Goal: Task Accomplishment & Management: Complete application form

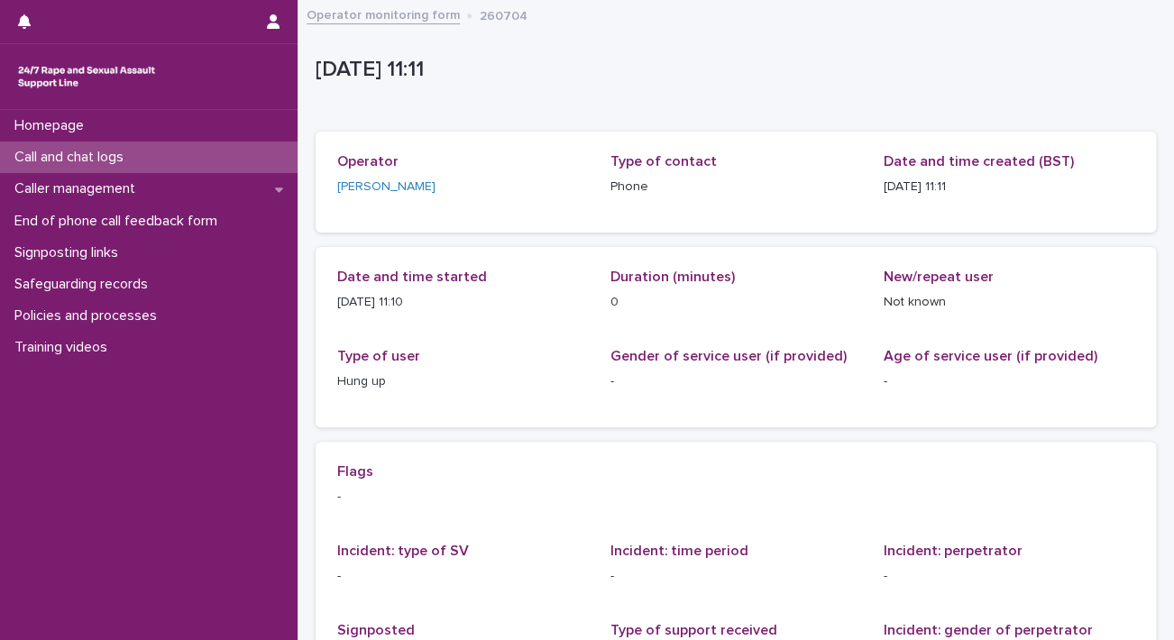
click at [144, 156] on div "Call and chat logs" at bounding box center [149, 158] width 298 height 32
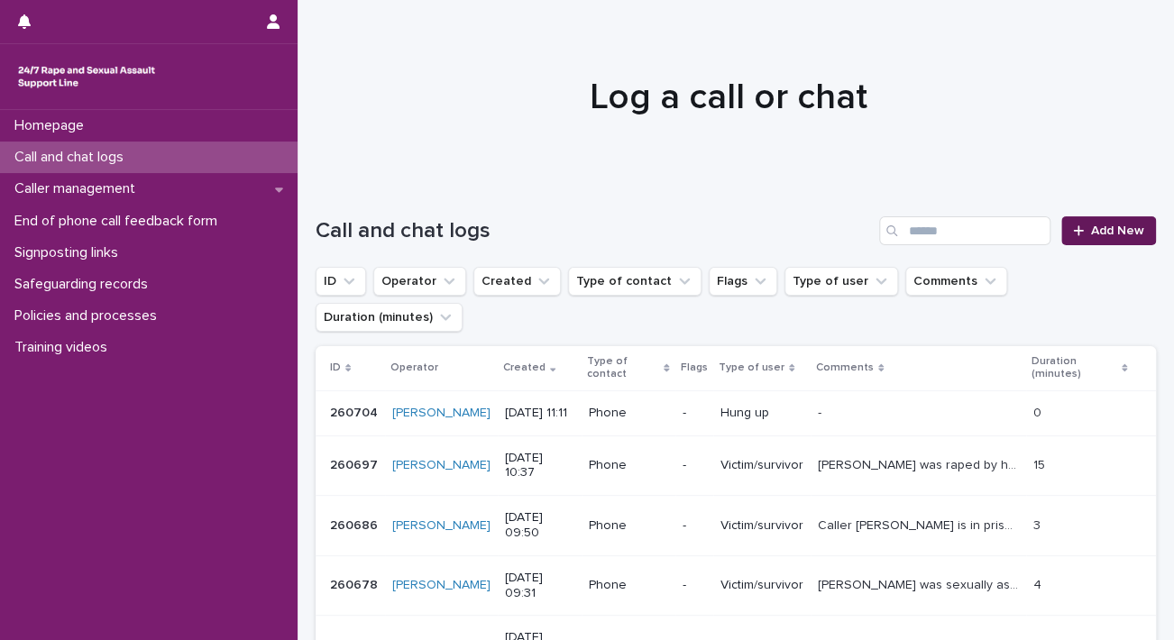
click at [1095, 226] on span "Add New" at bounding box center [1117, 231] width 53 height 13
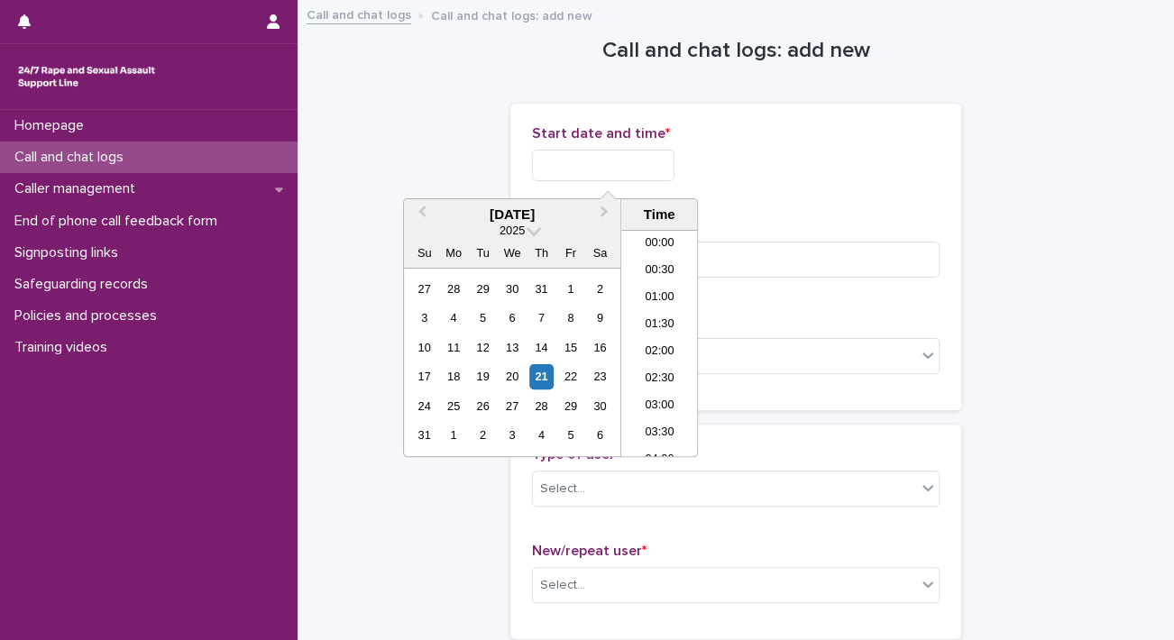
click at [580, 160] on input "text" at bounding box center [603, 166] width 143 height 32
click at [663, 344] on li "13:00" at bounding box center [659, 343] width 77 height 27
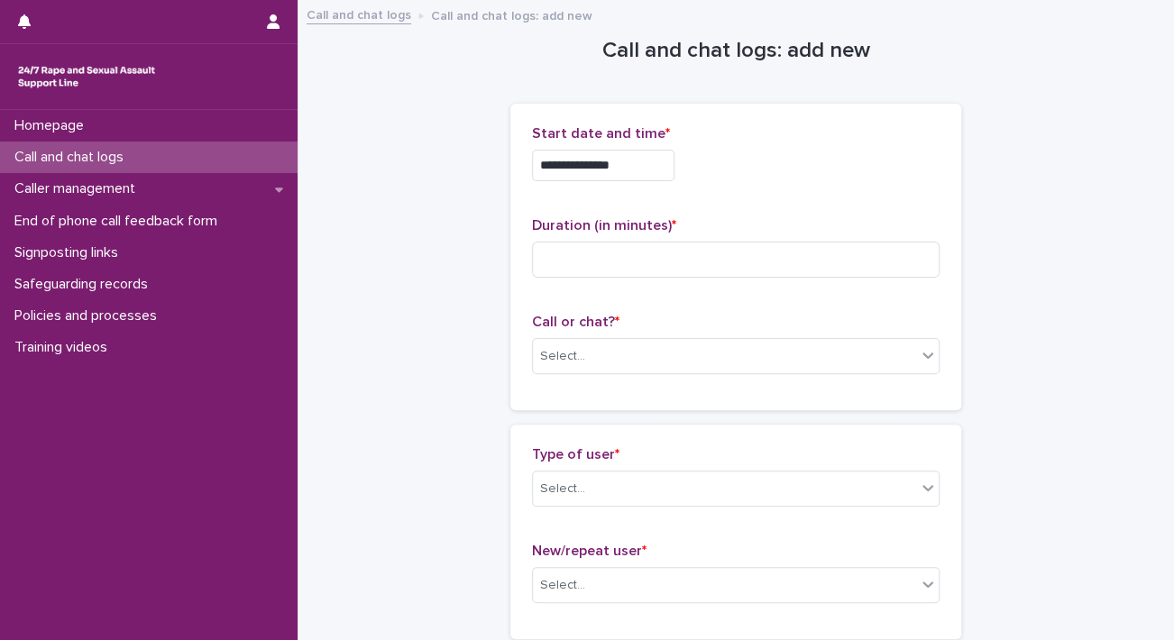
click at [634, 164] on input "**********" at bounding box center [603, 166] width 143 height 32
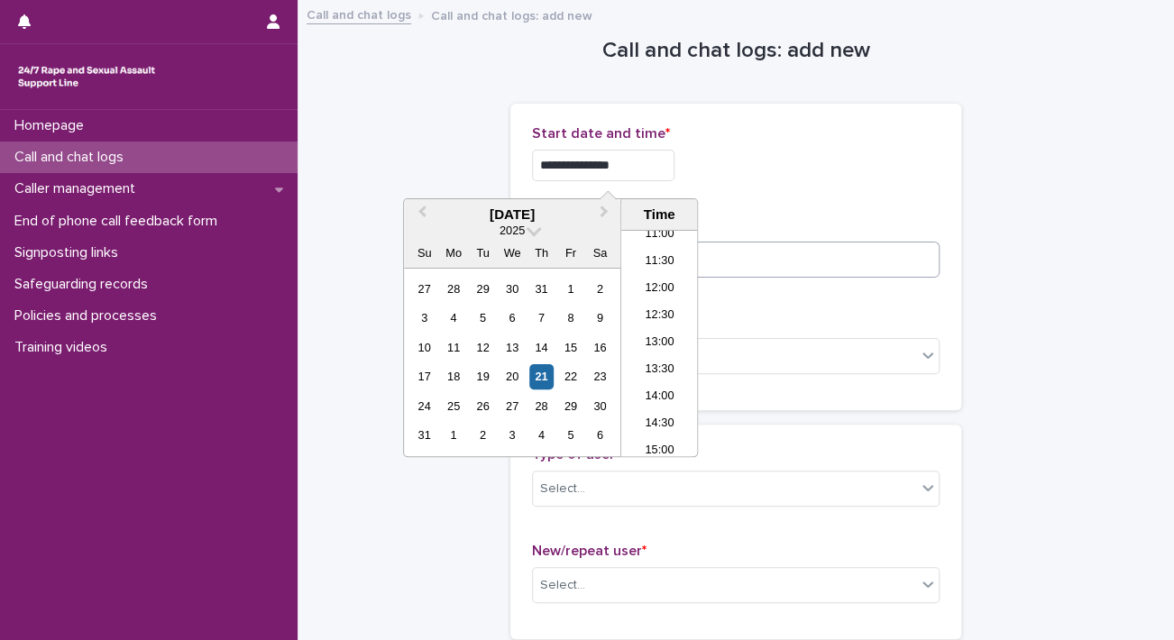
type input "**********"
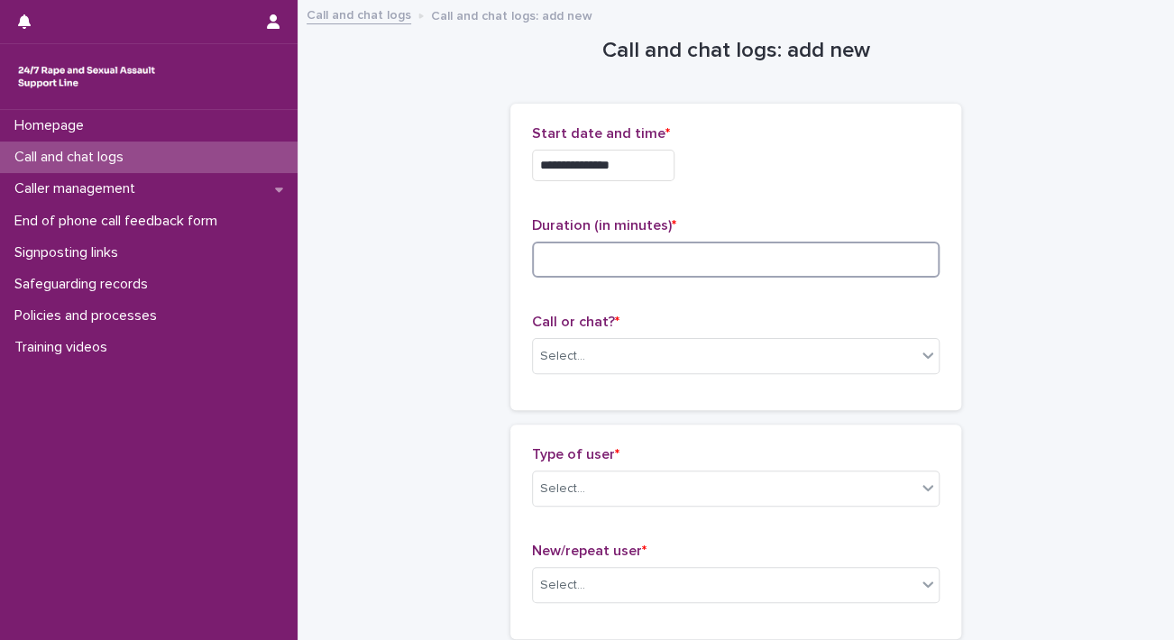
click at [819, 264] on input at bounding box center [736, 260] width 408 height 36
type input "*"
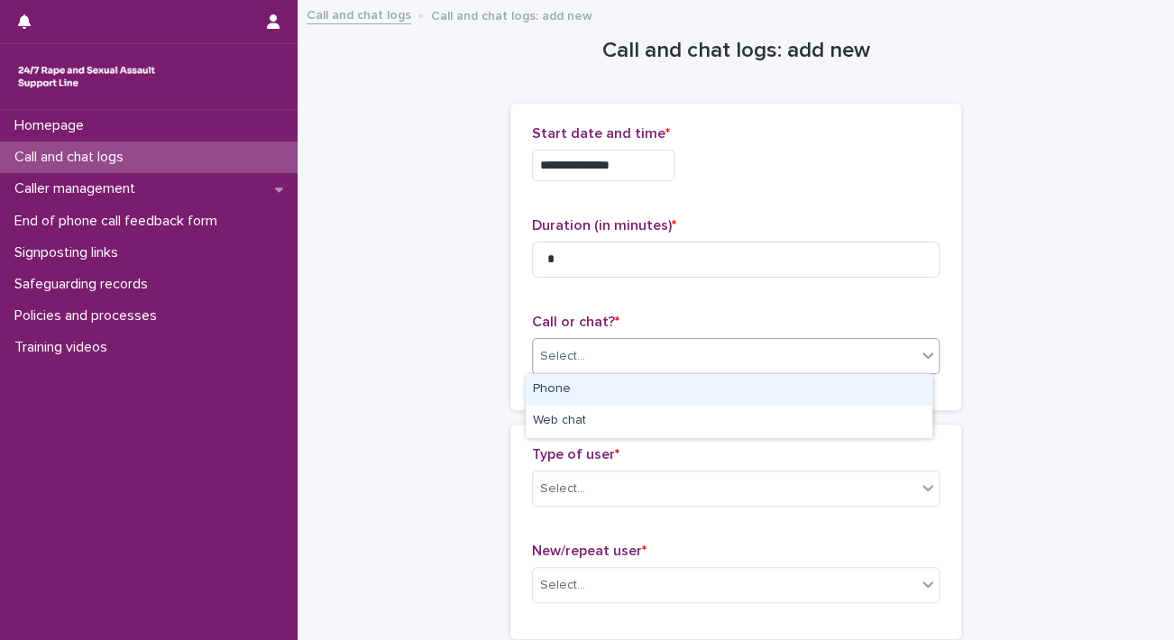
click at [878, 356] on div "Select..." at bounding box center [724, 357] width 383 height 30
click at [855, 394] on div "Phone" at bounding box center [729, 390] width 406 height 32
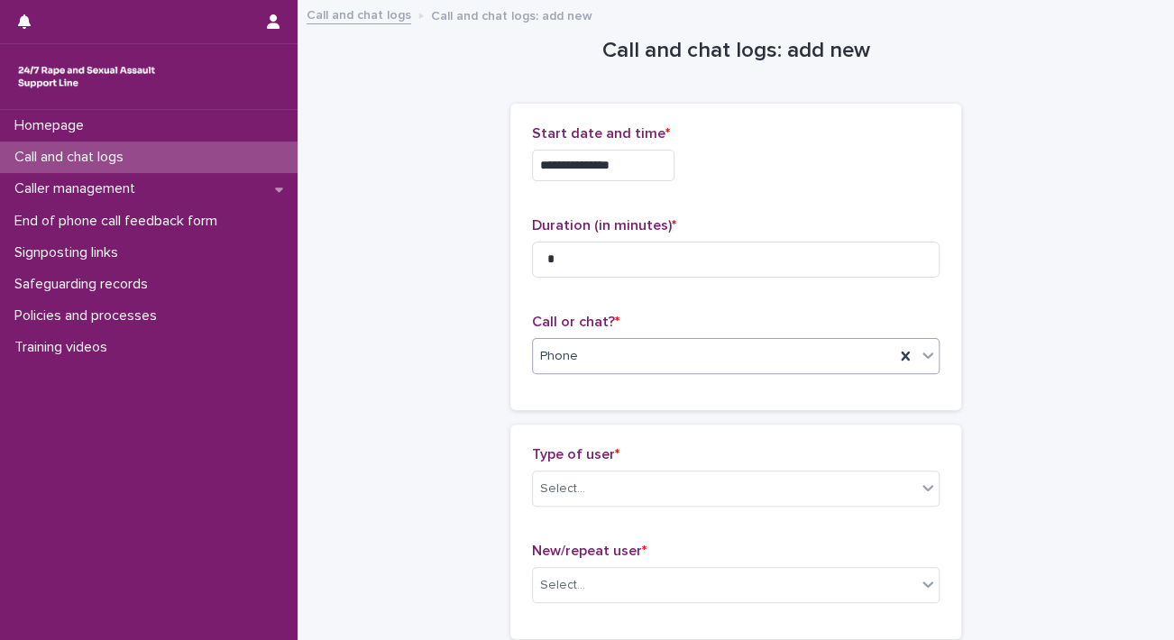
scroll to position [180, 0]
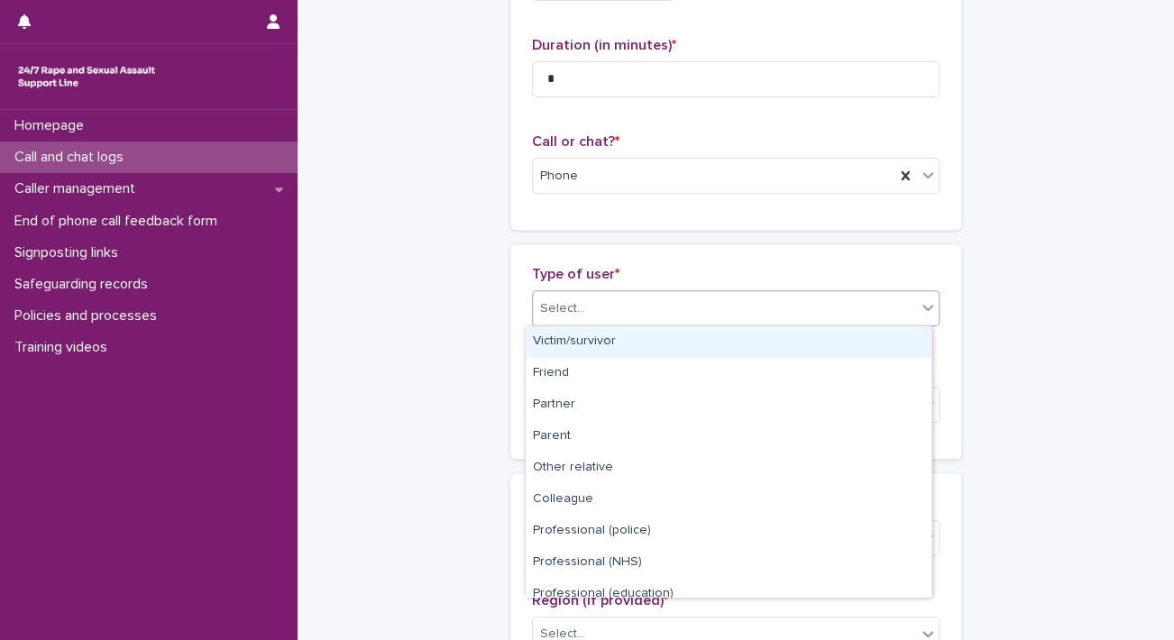
click at [753, 314] on div "Select..." at bounding box center [724, 309] width 383 height 30
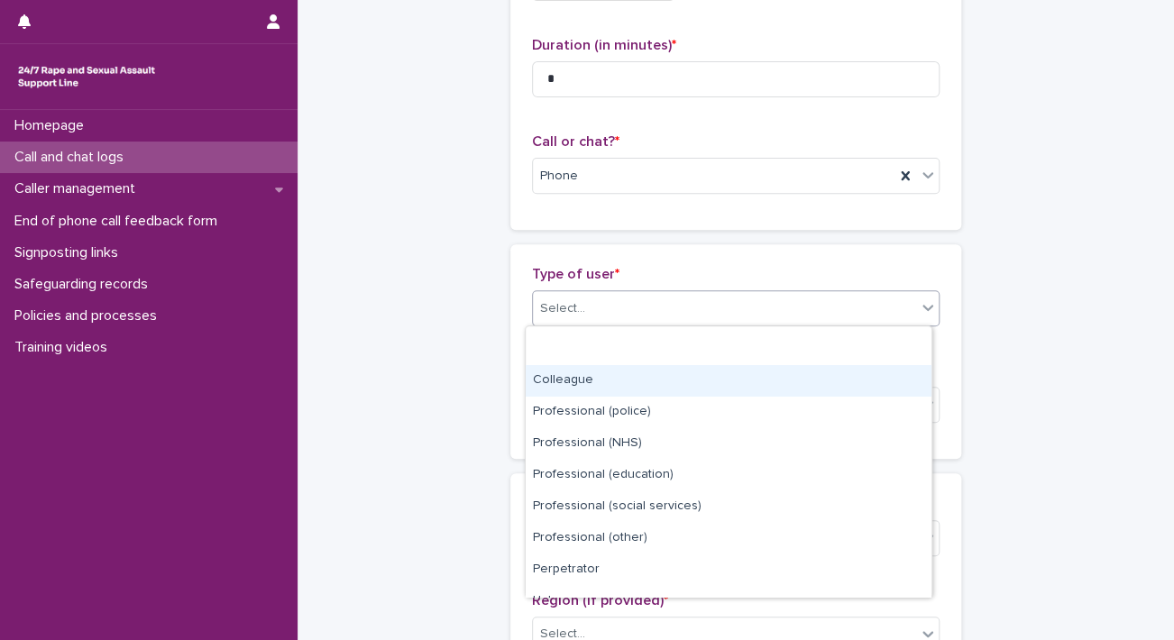
scroll to position [202, 0]
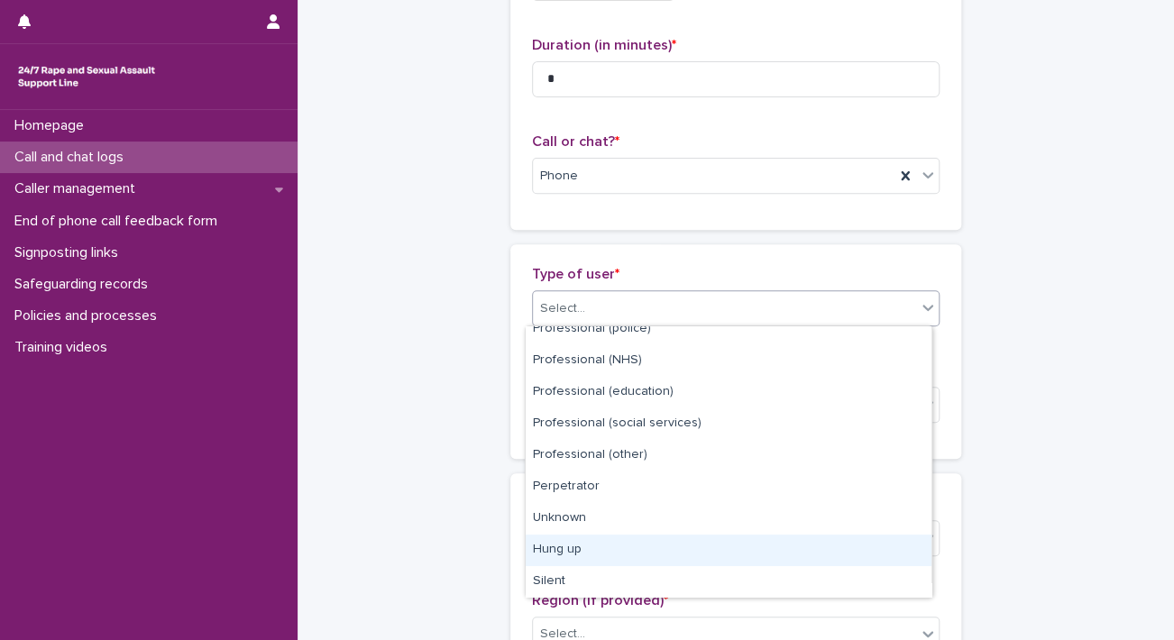
click at [637, 553] on div "Hung up" at bounding box center [729, 551] width 406 height 32
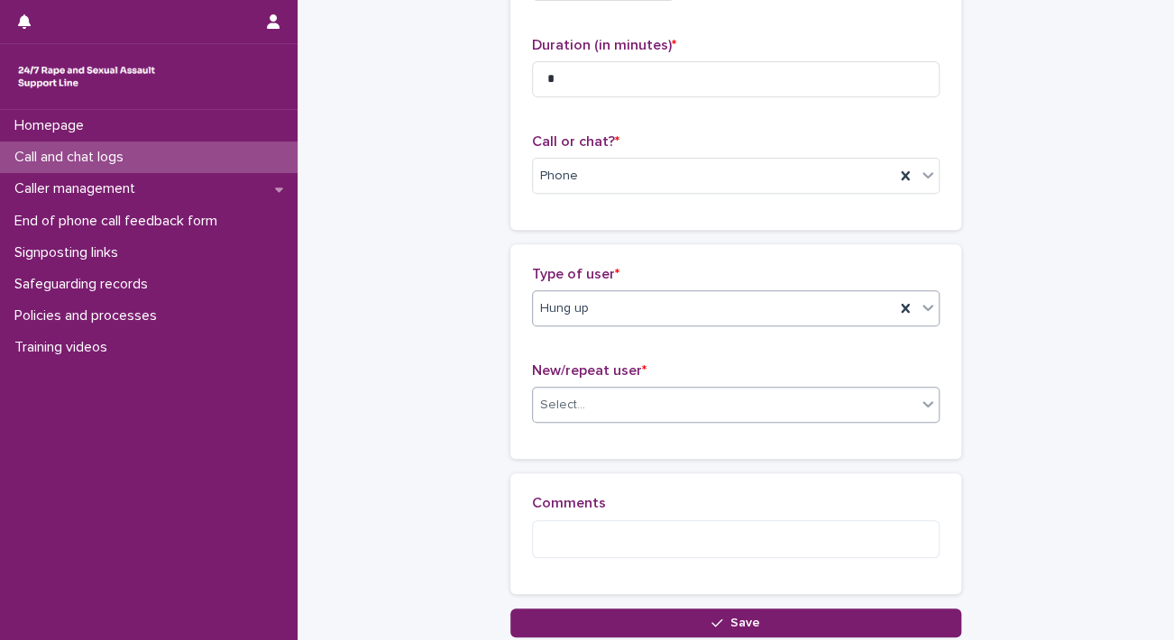
click at [639, 407] on div "Select..." at bounding box center [724, 406] width 383 height 30
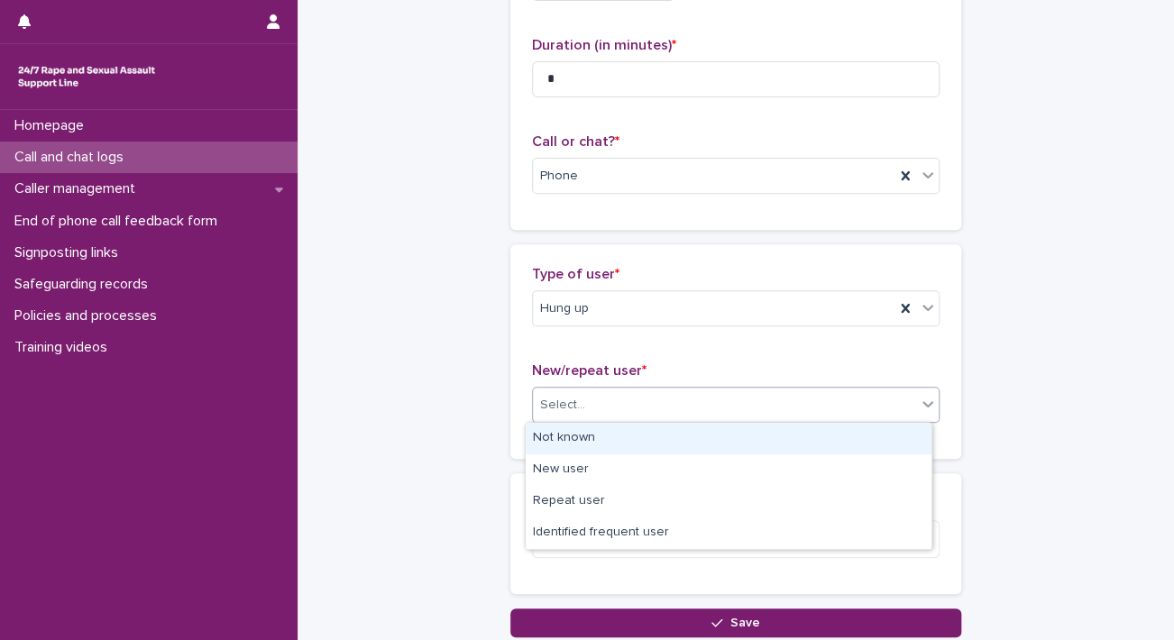
click at [635, 435] on div "Not known" at bounding box center [729, 439] width 406 height 32
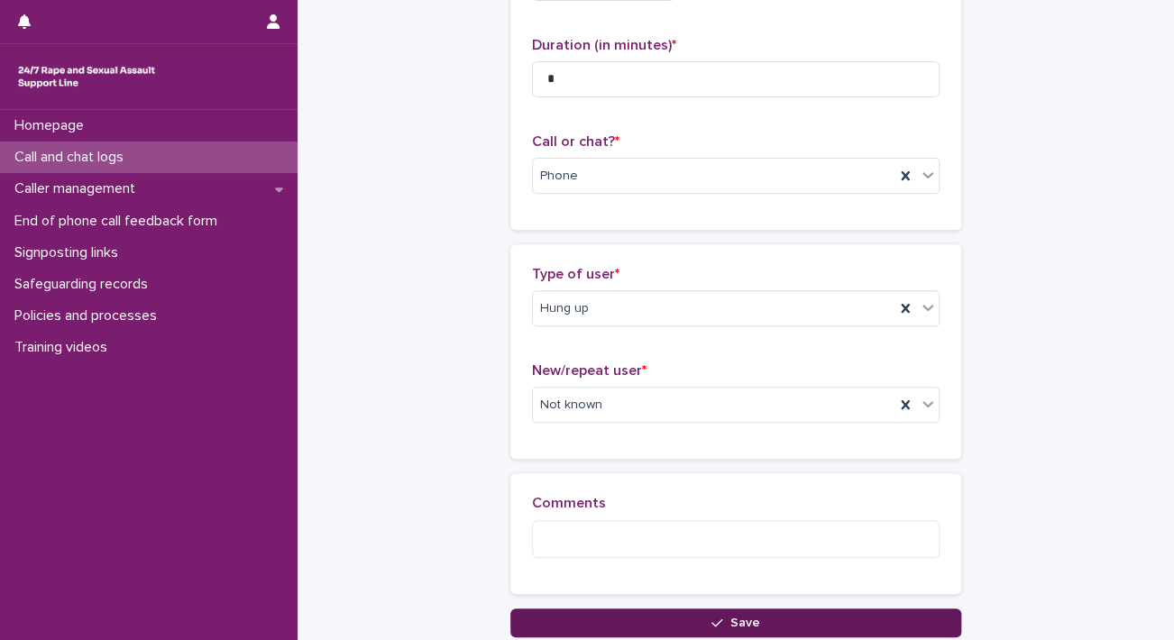
click at [757, 624] on button "Save" at bounding box center [735, 623] width 451 height 29
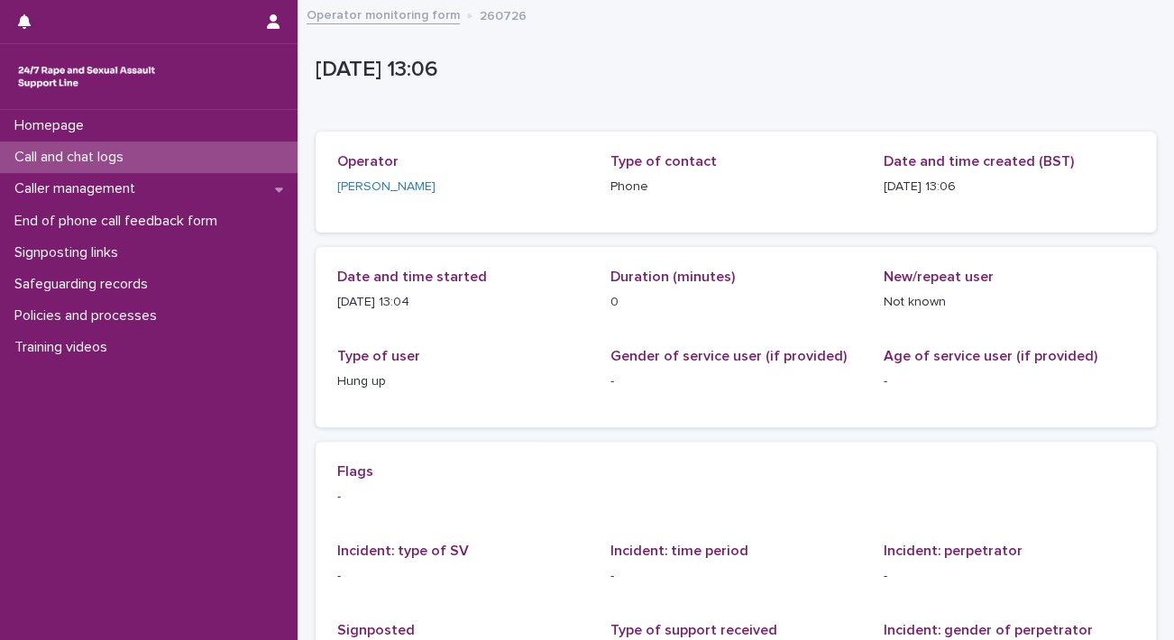
click at [124, 158] on p "Call and chat logs" at bounding box center [72, 157] width 131 height 17
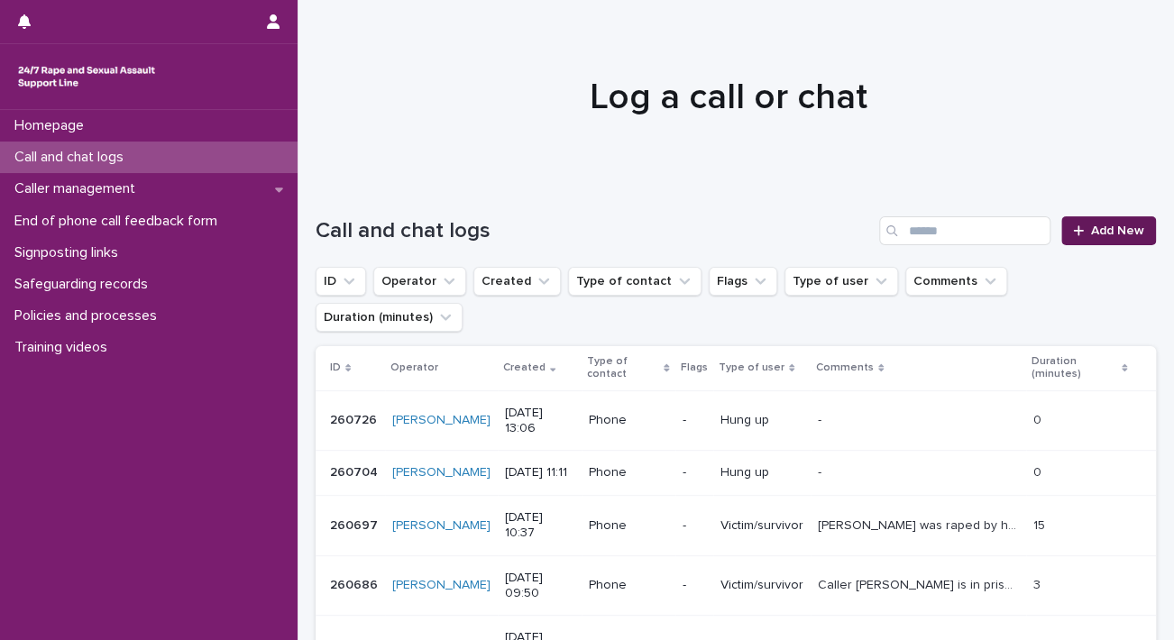
click at [1091, 228] on span "Add New" at bounding box center [1117, 231] width 53 height 13
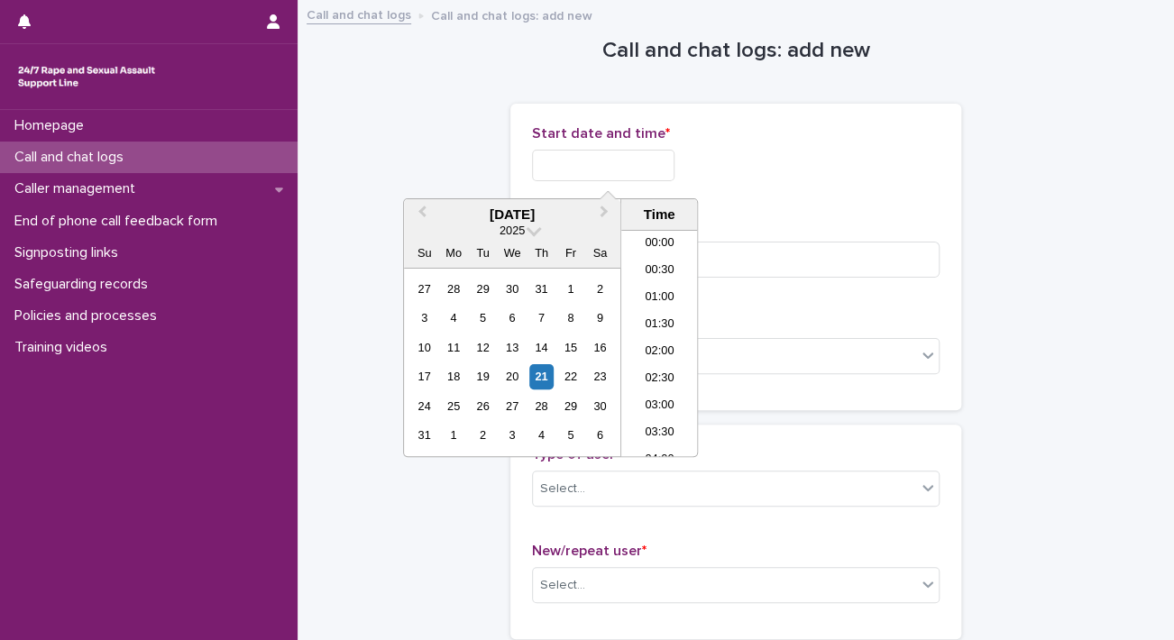
scroll to position [631, 0]
click at [564, 166] on input "text" at bounding box center [603, 166] width 143 height 32
click at [666, 343] on li "13:30" at bounding box center [659, 343] width 77 height 27
click at [644, 161] on input "**********" at bounding box center [603, 166] width 143 height 32
type input "**********"
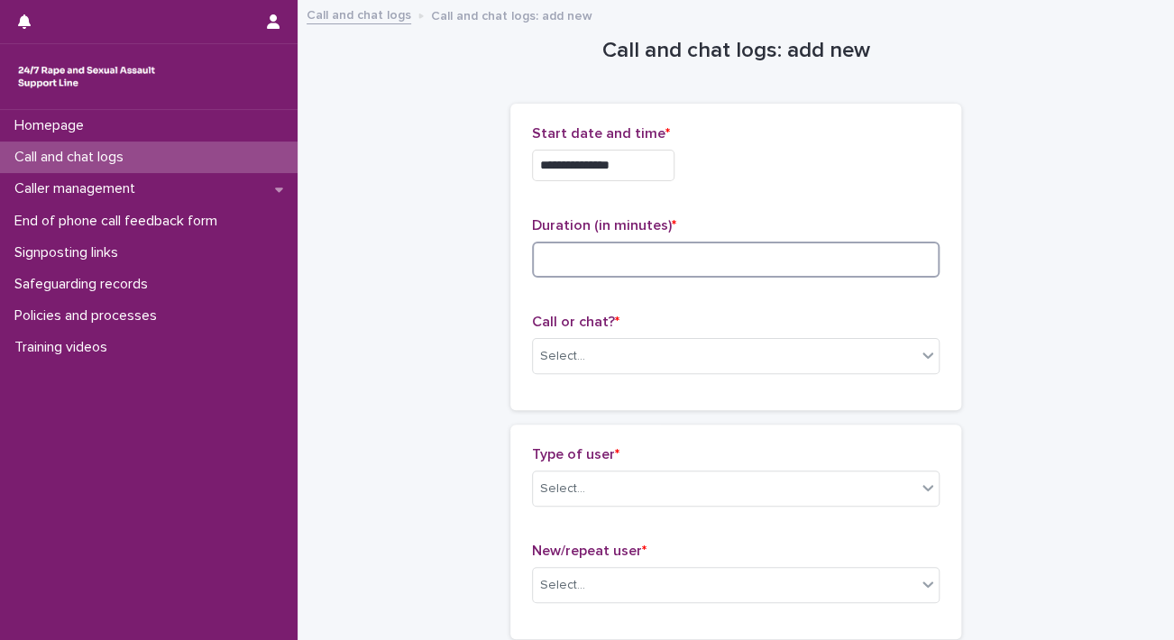
click at [743, 262] on input at bounding box center [736, 260] width 408 height 36
type input "*"
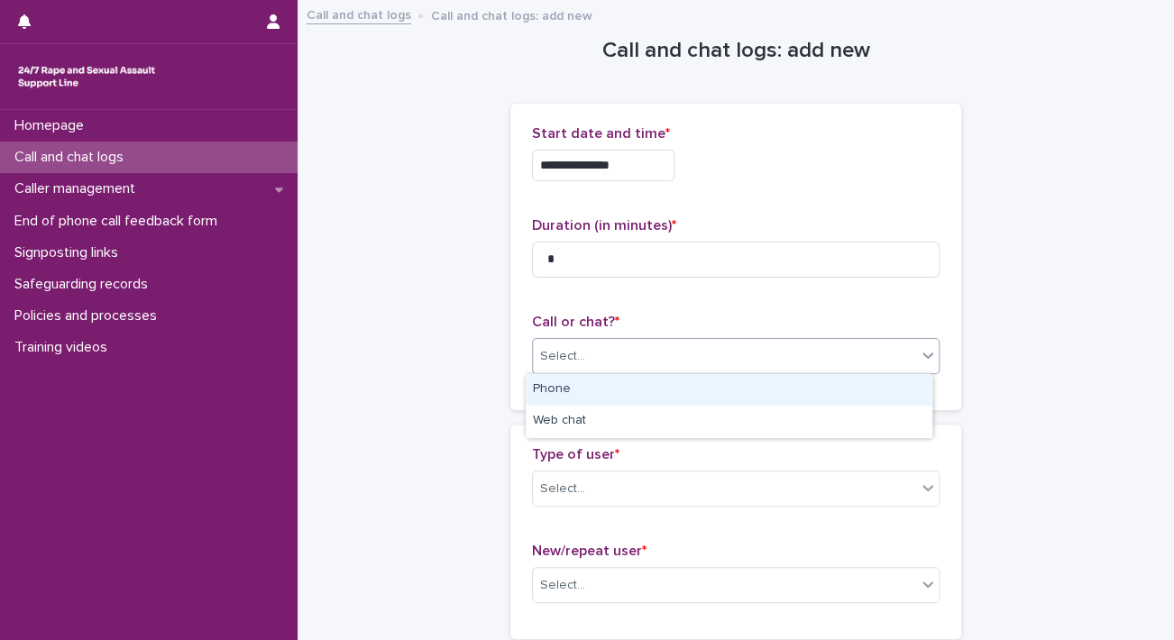
click at [641, 350] on div "Select..." at bounding box center [724, 357] width 383 height 30
click at [626, 383] on div "Phone" at bounding box center [729, 390] width 406 height 32
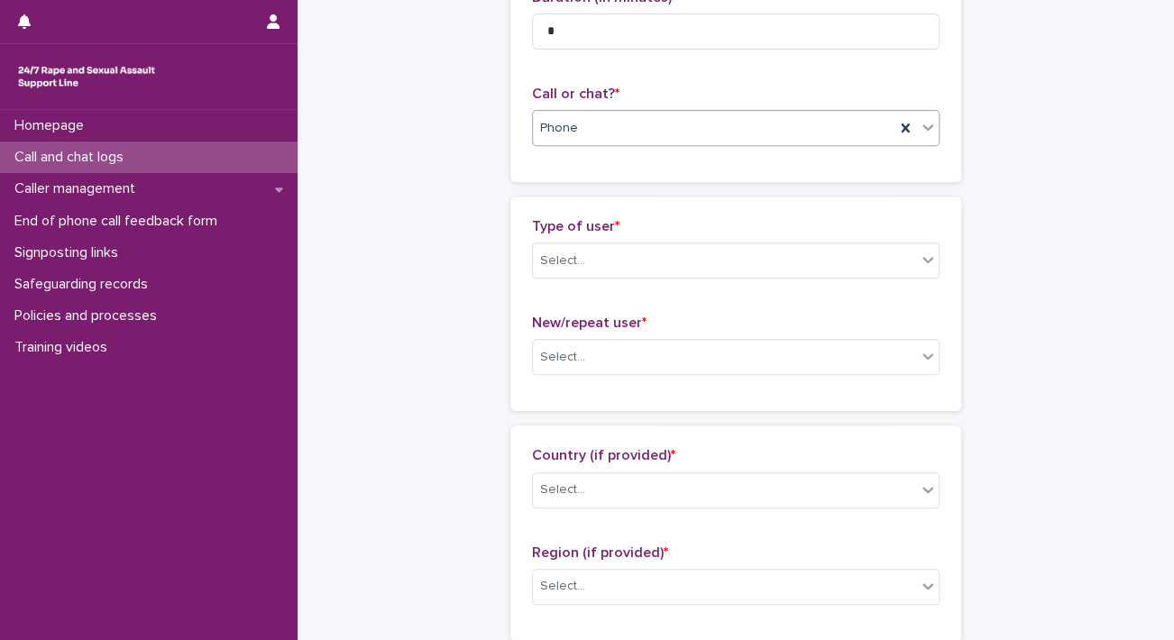
scroll to position [271, 0]
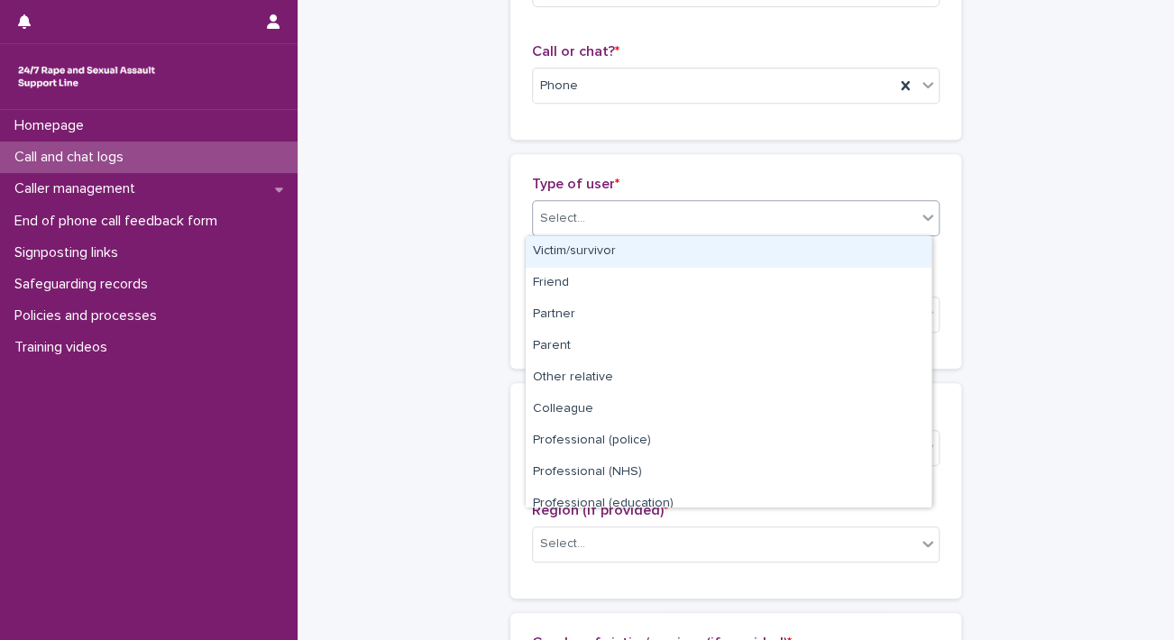
click at [607, 227] on div "Select..." at bounding box center [724, 219] width 383 height 30
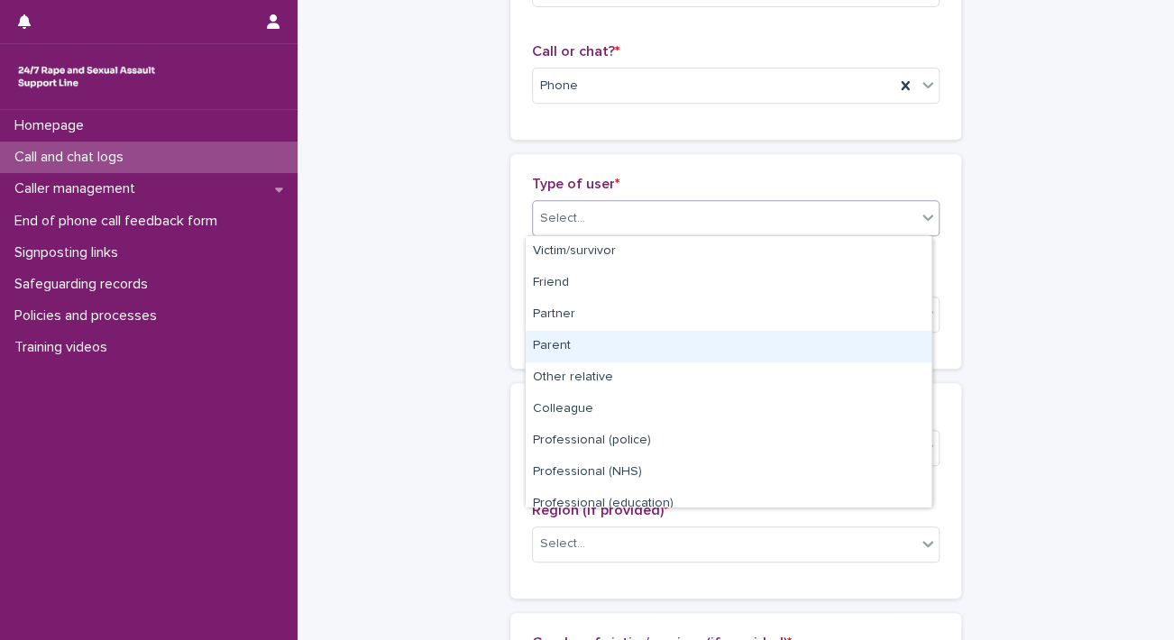
scroll to position [202, 0]
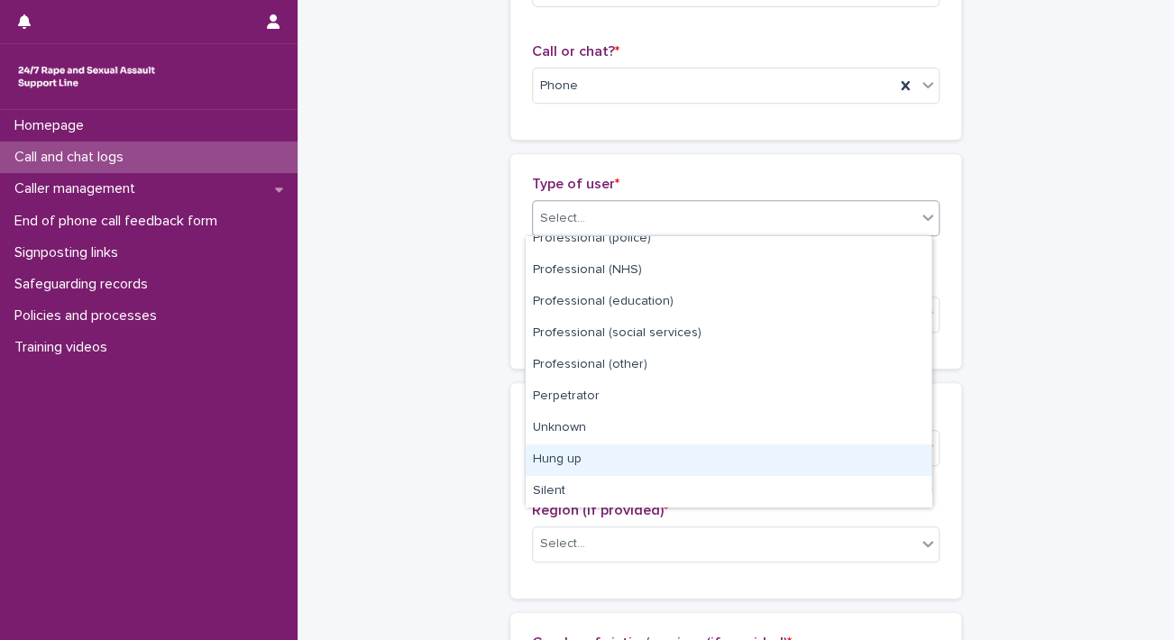
click at [591, 453] on div "Hung up" at bounding box center [729, 461] width 406 height 32
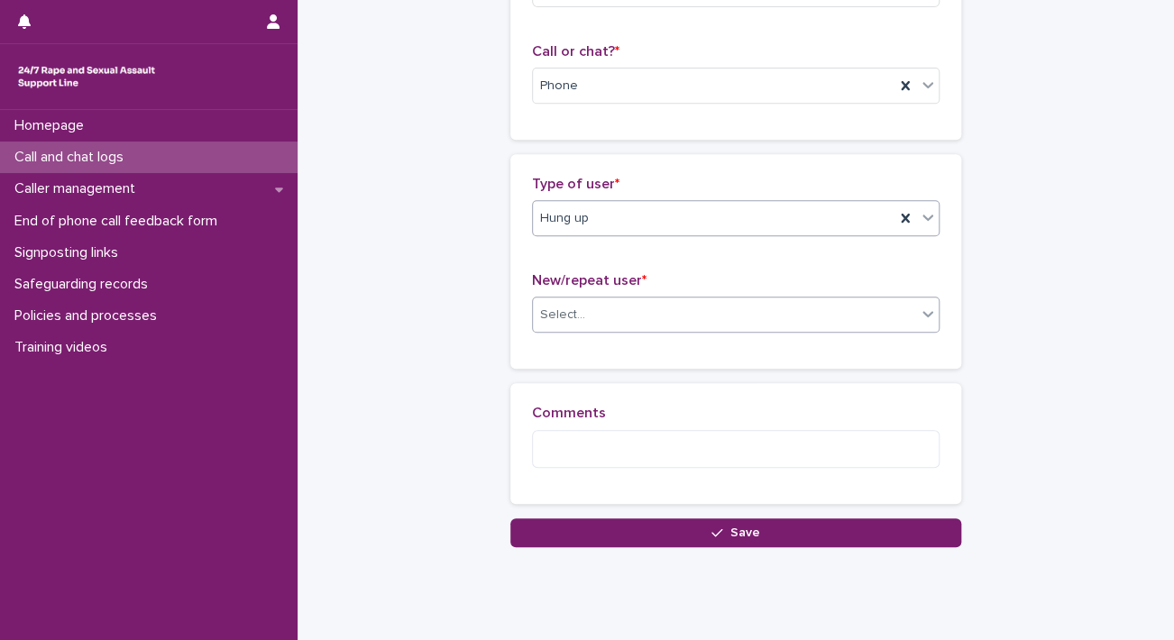
click at [619, 318] on div "Select..." at bounding box center [724, 315] width 383 height 30
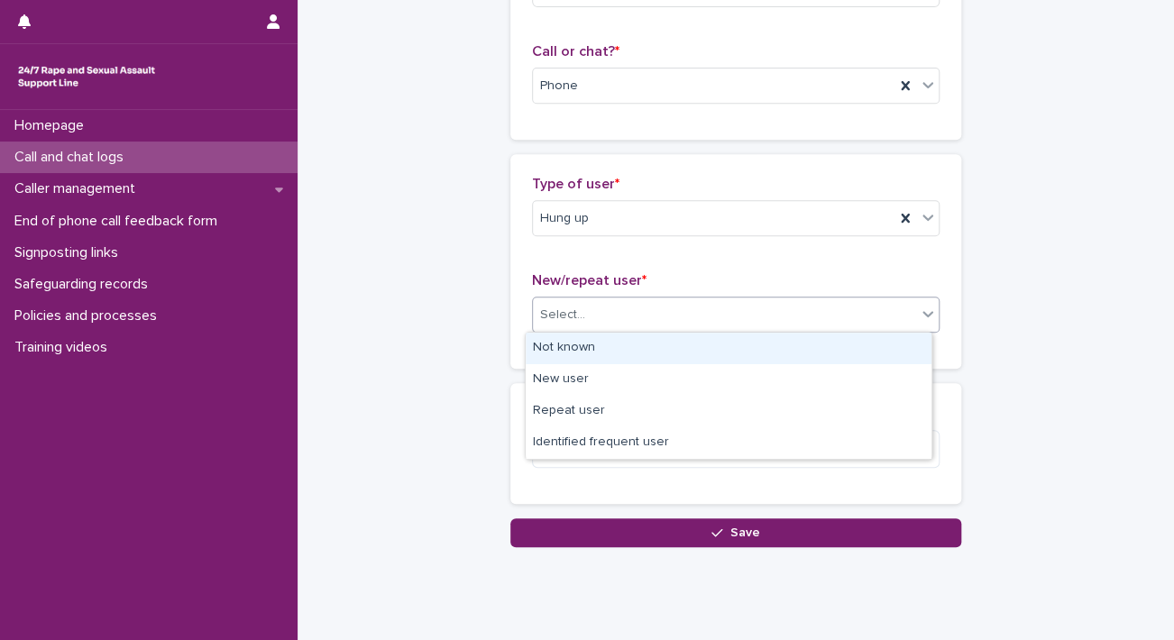
click at [625, 354] on div "Not known" at bounding box center [729, 349] width 406 height 32
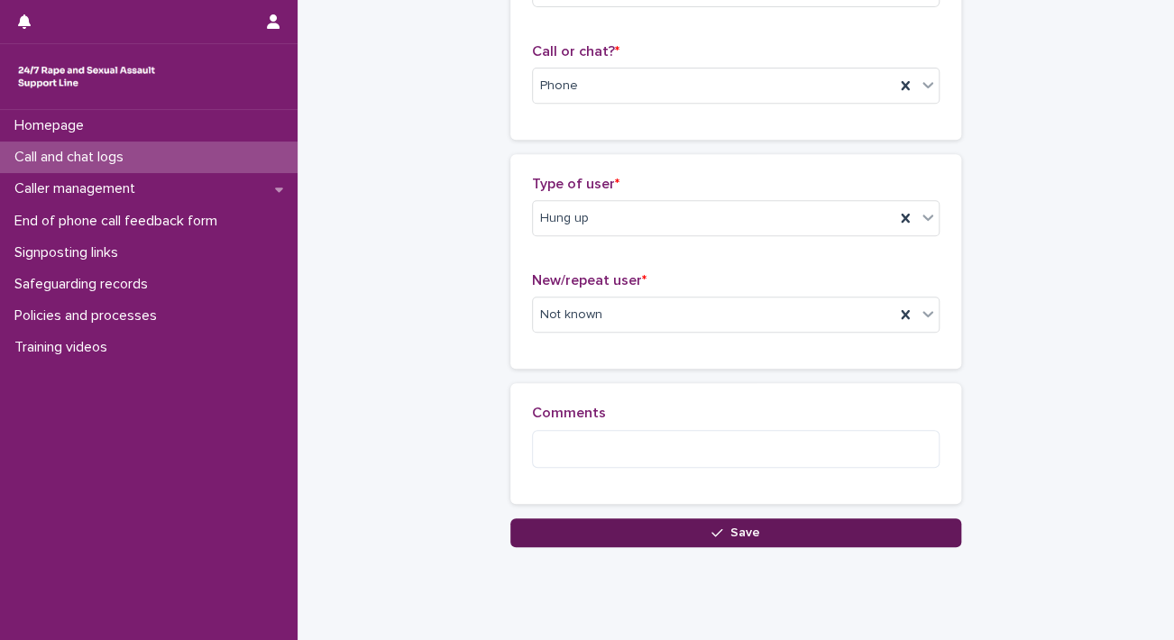
click at [635, 535] on button "Save" at bounding box center [735, 533] width 451 height 29
